Goal: Transaction & Acquisition: Obtain resource

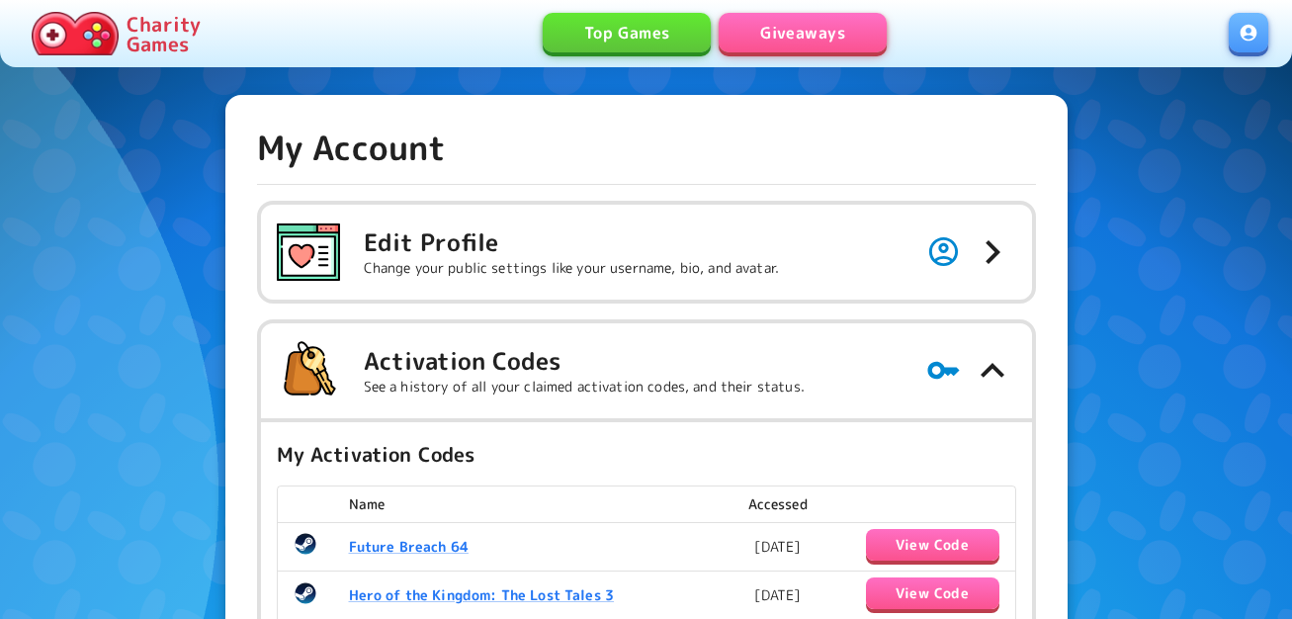
click at [832, 33] on link "Giveaways" at bounding box center [803, 33] width 168 height 40
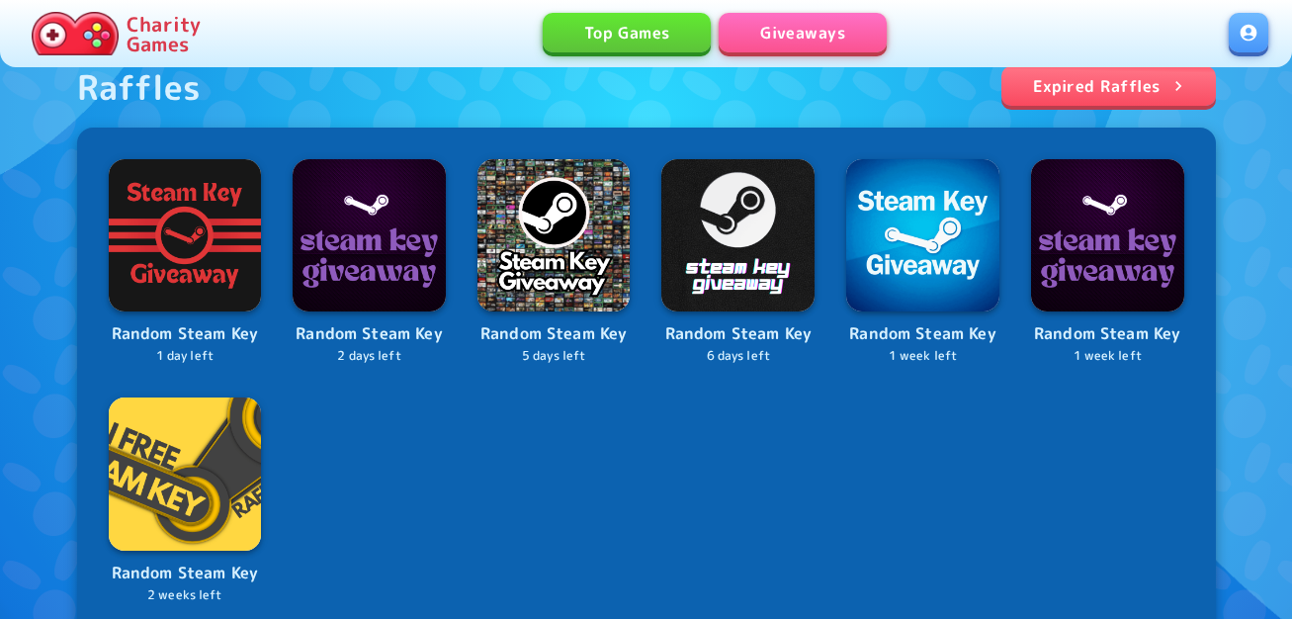
scroll to position [791, 0]
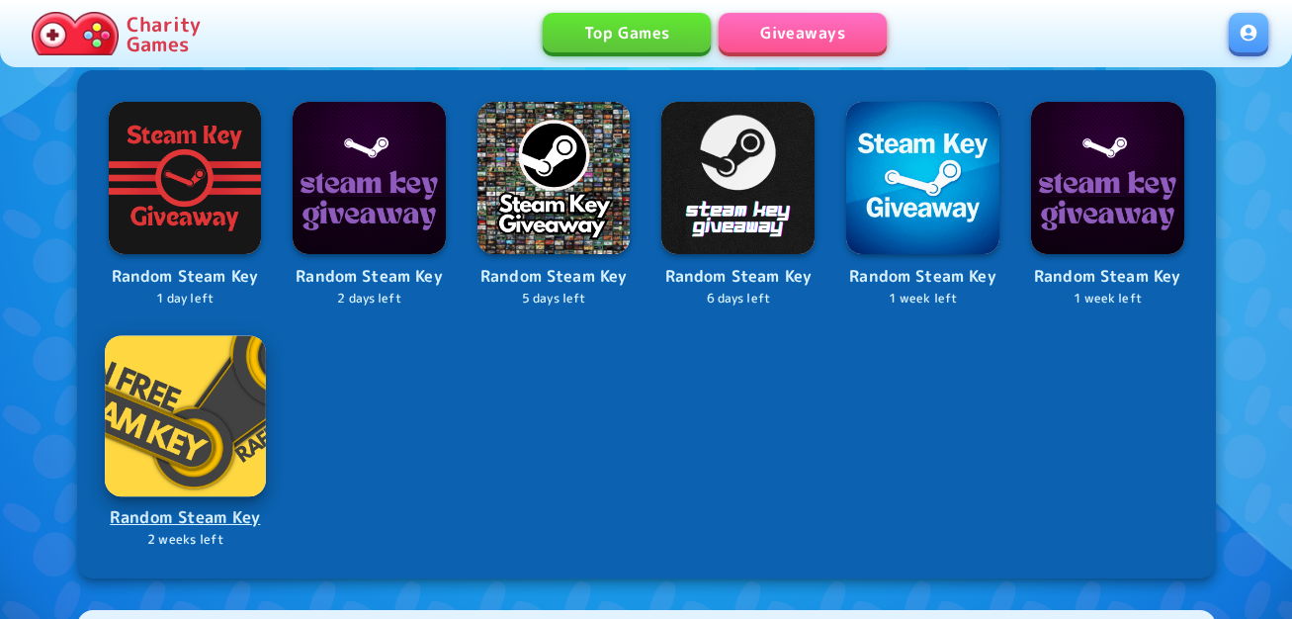
click at [240, 440] on img at bounding box center [185, 415] width 160 height 160
